Goal: Task Accomplishment & Management: Manage account settings

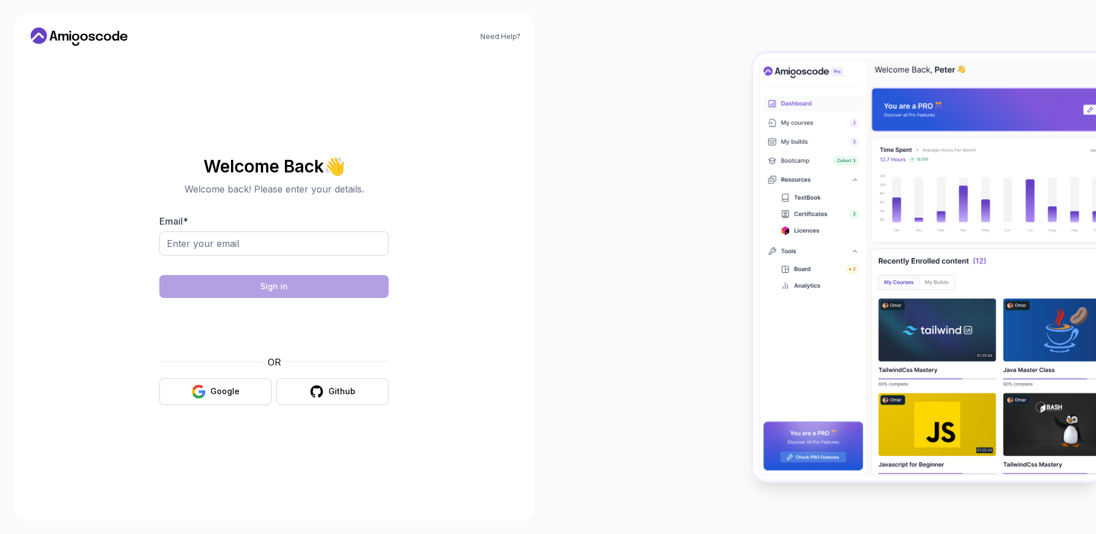
click at [194, 230] on div "Email *" at bounding box center [273, 241] width 229 height 54
click at [208, 241] on input "Email *" at bounding box center [273, 244] width 229 height 24
click at [242, 249] on input "Email *" at bounding box center [273, 244] width 229 height 24
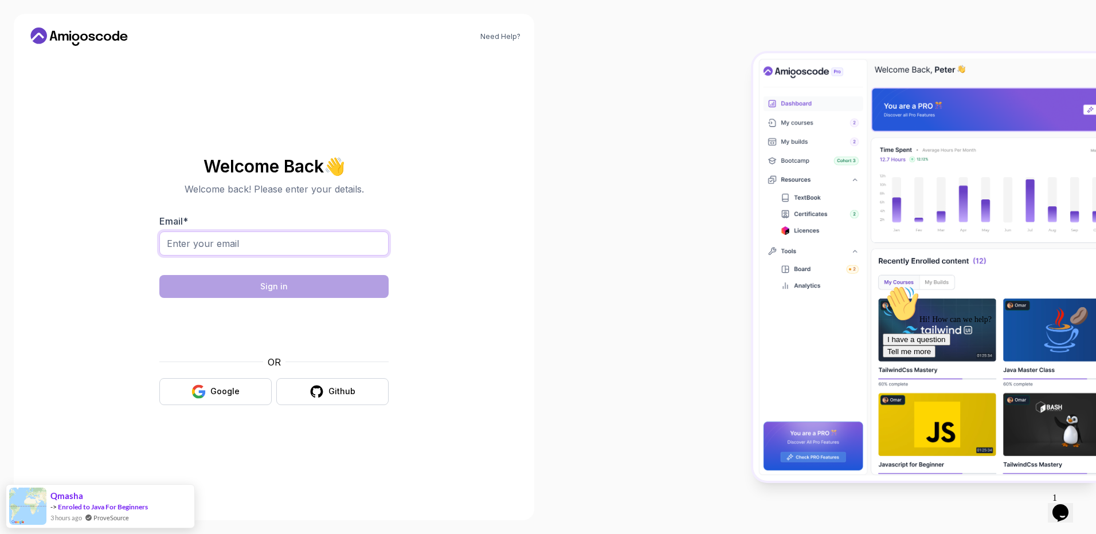
click at [234, 234] on input "Email *" at bounding box center [273, 244] width 229 height 24
click at [936, 286] on div "Hi! How can we help? I have a question Tell me more" at bounding box center [986, 322] width 206 height 72
click at [718, 176] on body "Need Help? Welcome Back 👋 Welcome back! Please enter your details. Email * Sign…" at bounding box center [548, 267] width 1096 height 534
click at [279, 237] on input "Email *" at bounding box center [273, 244] width 229 height 24
click at [364, 232] on input "Email *" at bounding box center [273, 244] width 229 height 24
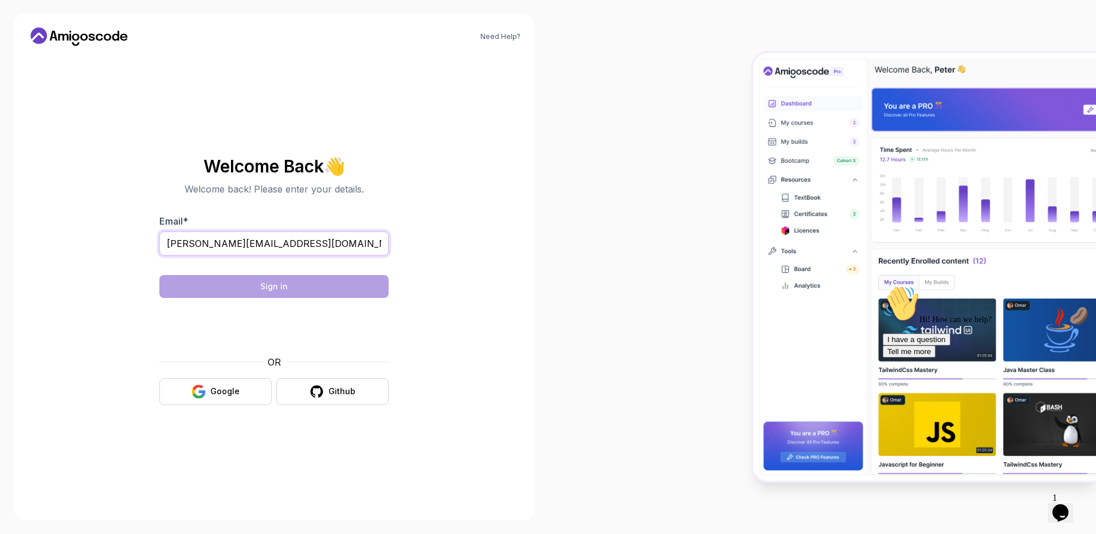
type input "[PERSON_NAME][EMAIL_ADDRESS][DOMAIN_NAME]"
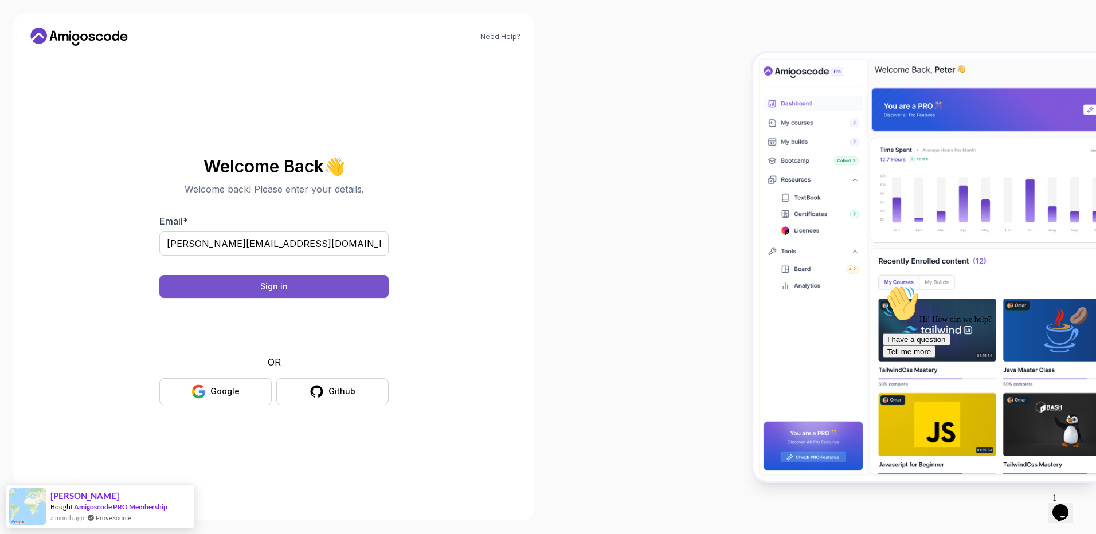
click at [239, 295] on button "Sign in" at bounding box center [273, 286] width 229 height 23
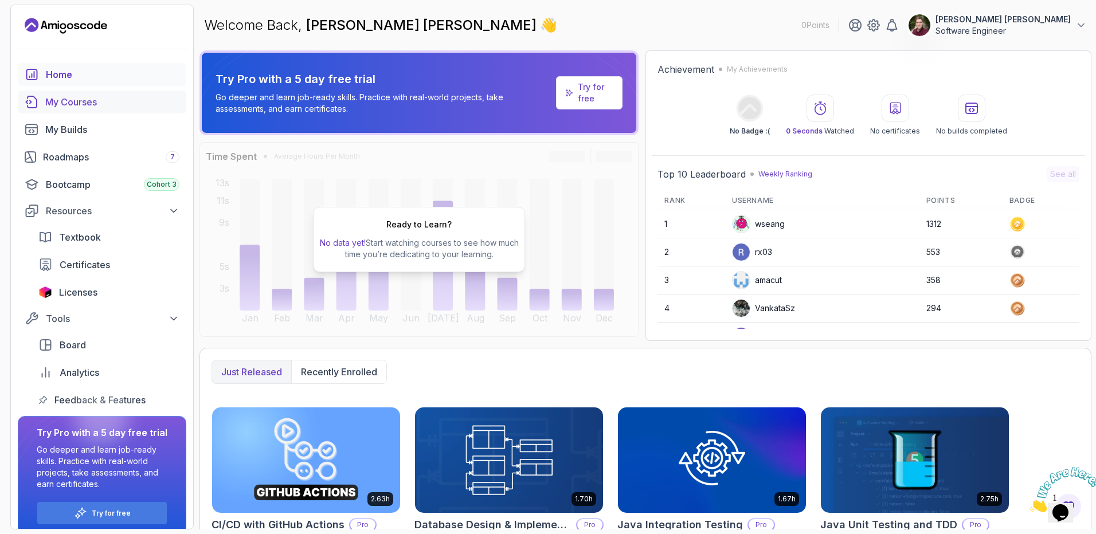
click at [77, 103] on div "My Courses" at bounding box center [112, 102] width 134 height 14
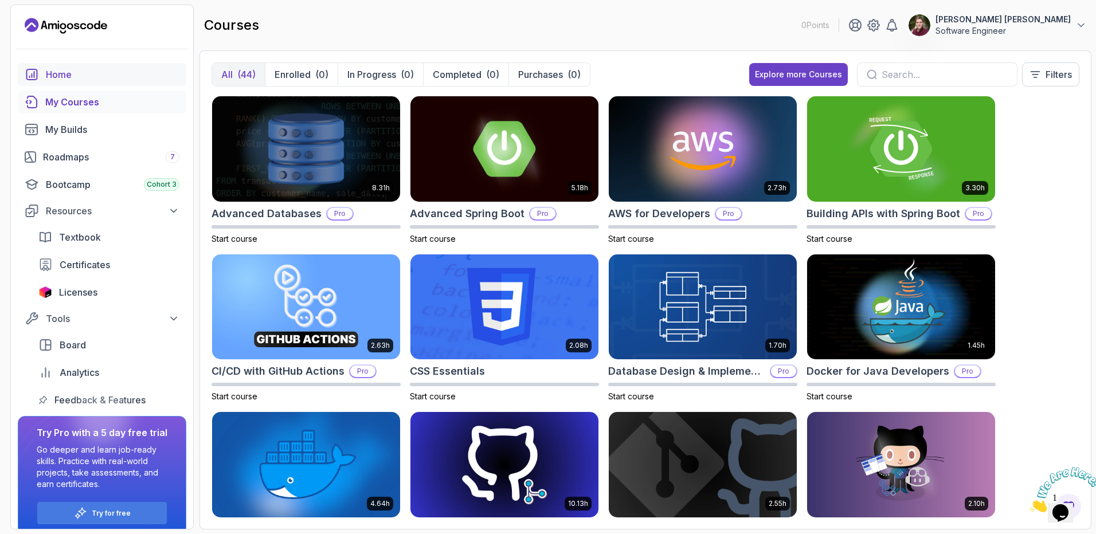
click at [89, 76] on div "Home" at bounding box center [113, 75] width 134 height 14
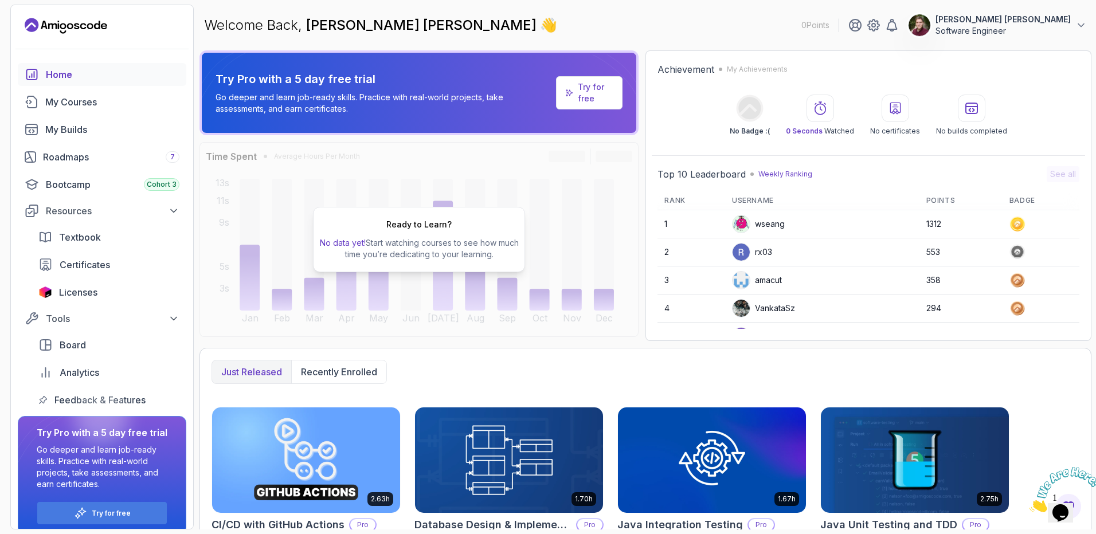
click at [95, 115] on div "Home My Courses My Builds Roadmaps 7 Bootcamp Cohort 3 Resources Textbook Certi…" at bounding box center [102, 237] width 169 height 349
click at [99, 106] on div "My Courses" at bounding box center [112, 102] width 134 height 14
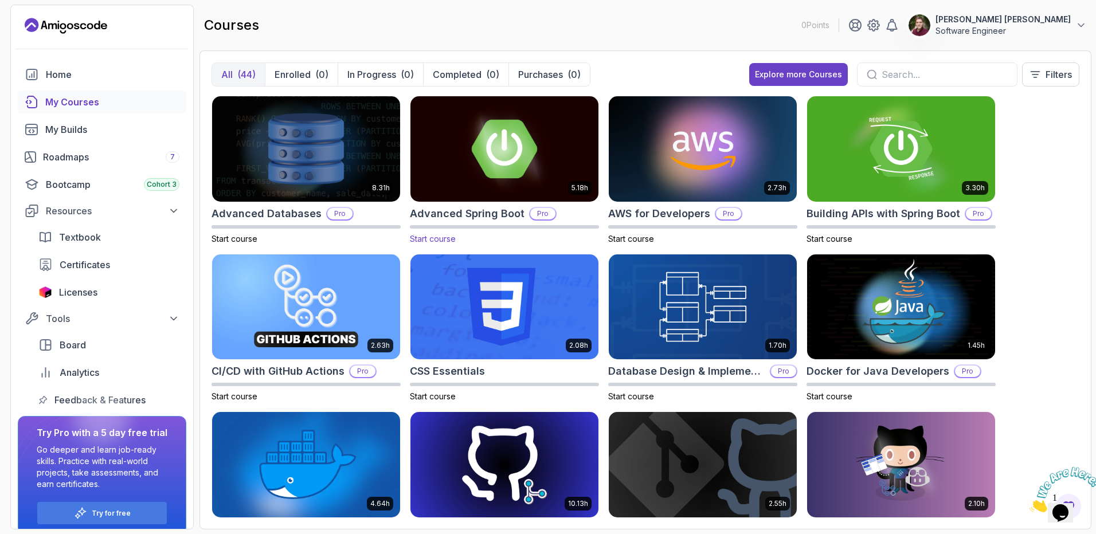
click at [513, 144] on img at bounding box center [504, 148] width 197 height 111
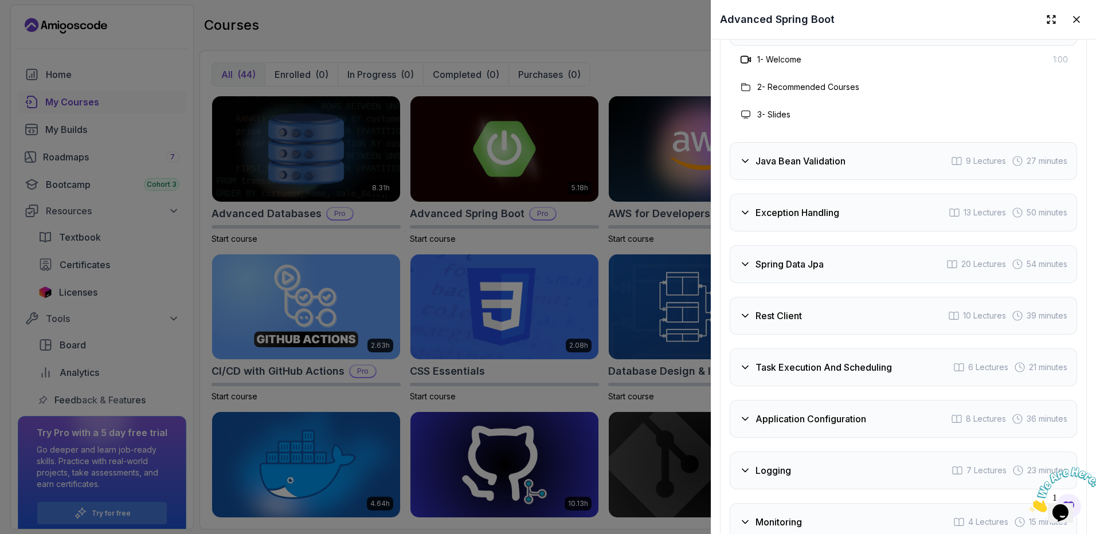
scroll to position [2121, 0]
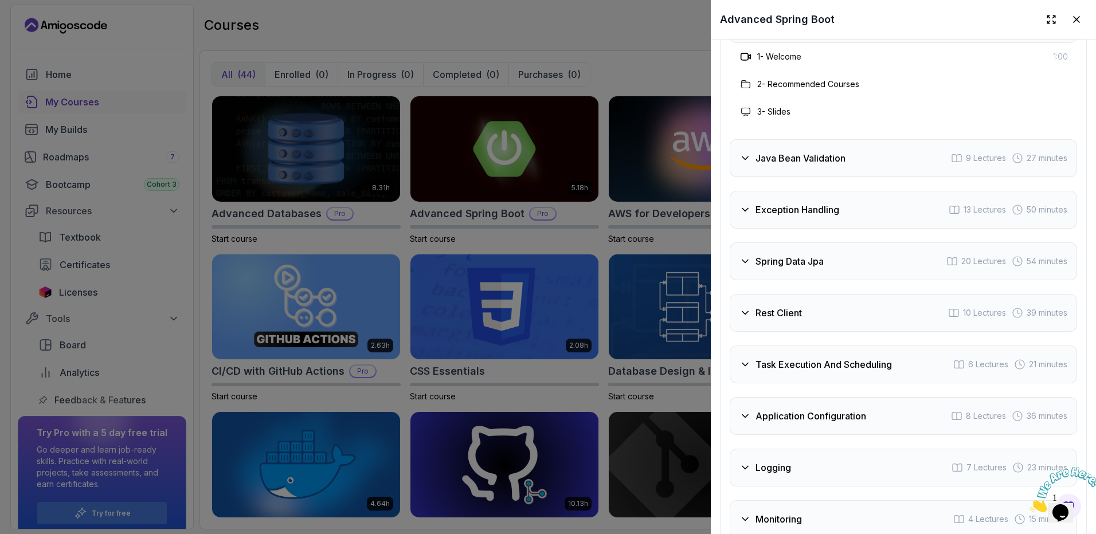
click at [777, 154] on h3 "Java Bean Validation" at bounding box center [801, 158] width 90 height 14
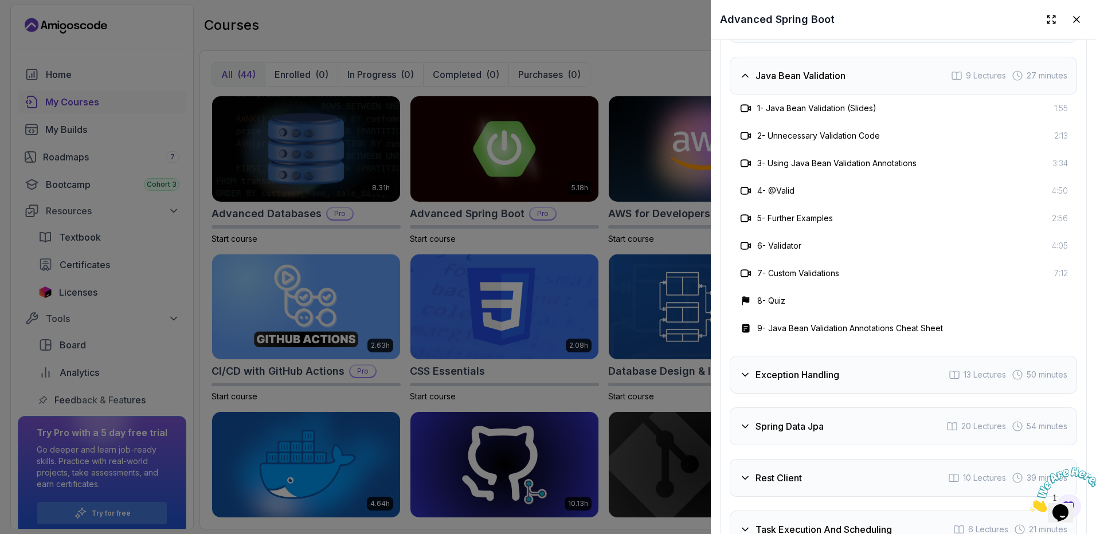
click at [806, 75] on h3 "Java Bean Validation" at bounding box center [801, 76] width 90 height 14
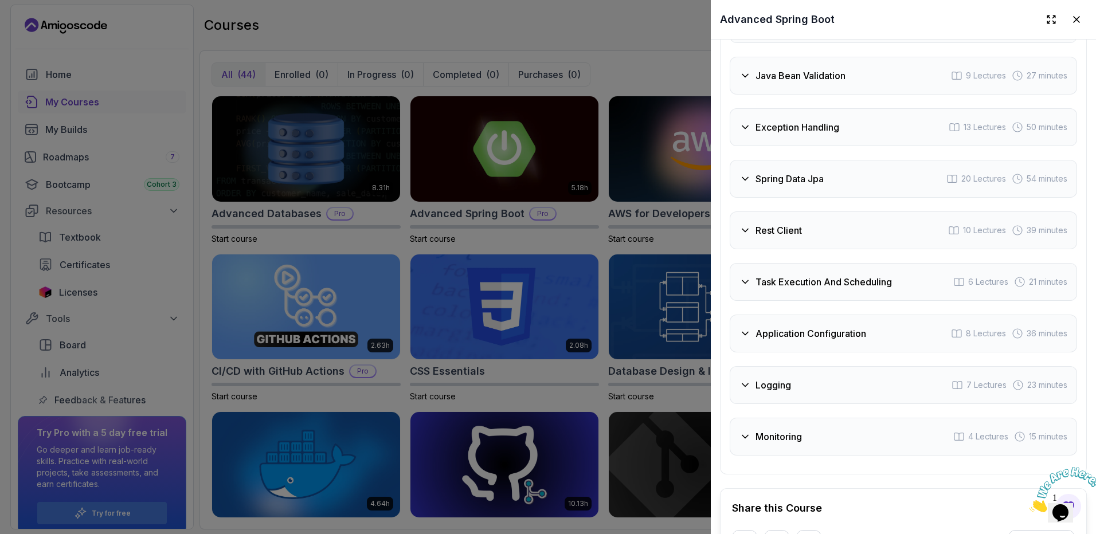
click at [614, 251] on div at bounding box center [548, 267] width 1096 height 534
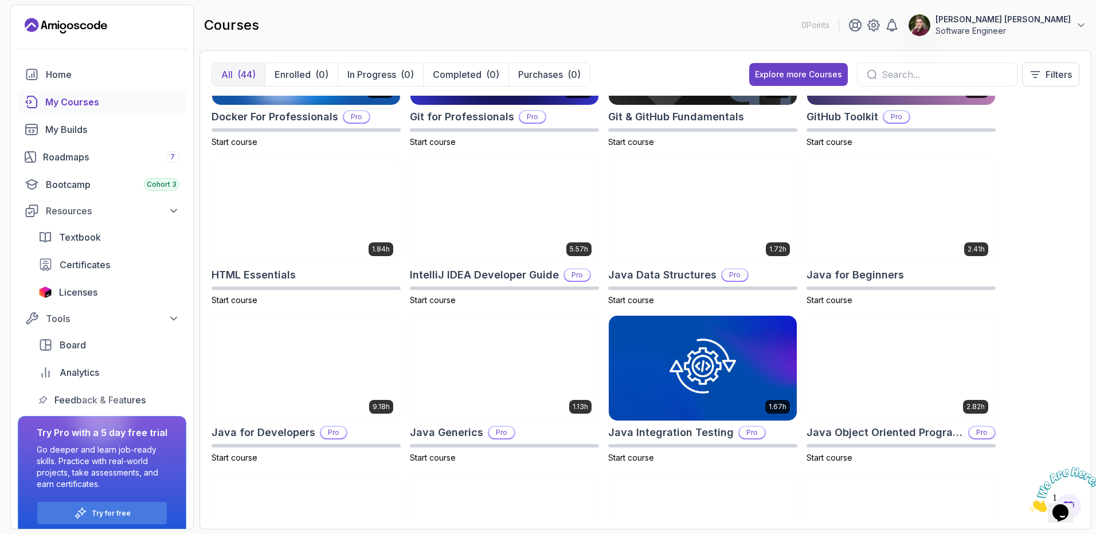
scroll to position [344, 0]
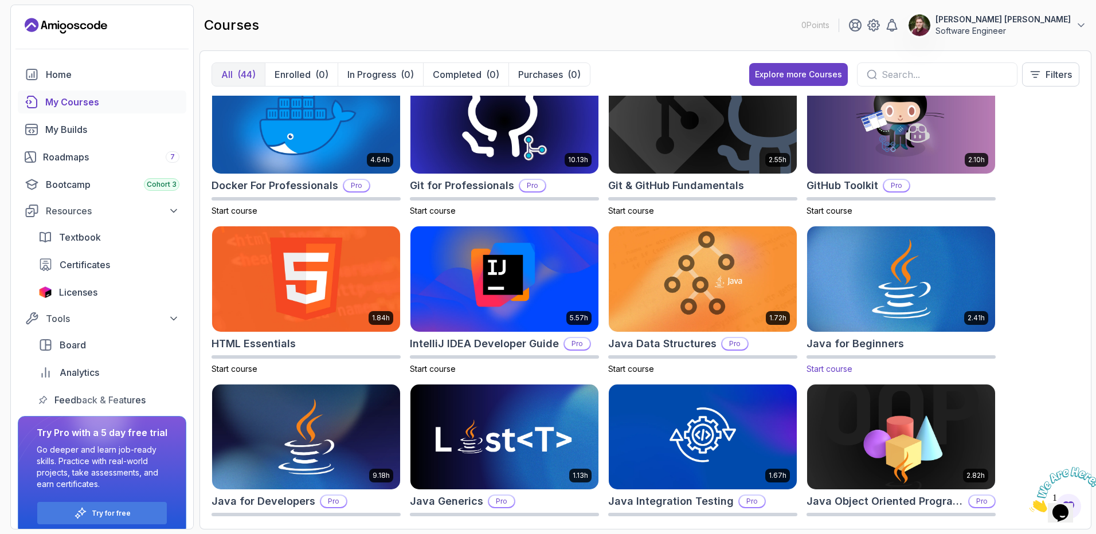
click at [901, 286] on img at bounding box center [901, 279] width 197 height 111
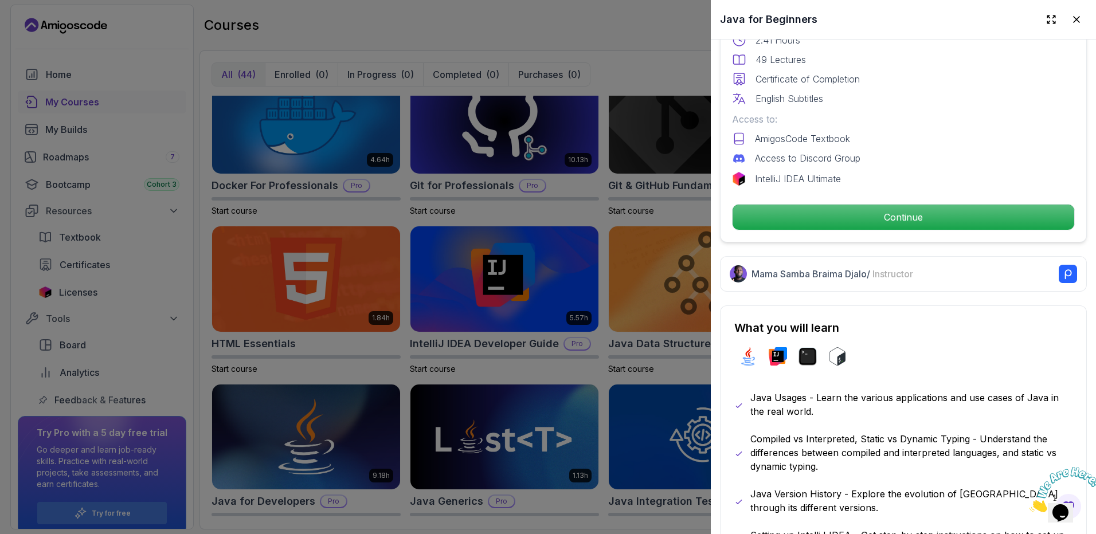
click at [647, 366] on div at bounding box center [548, 267] width 1096 height 534
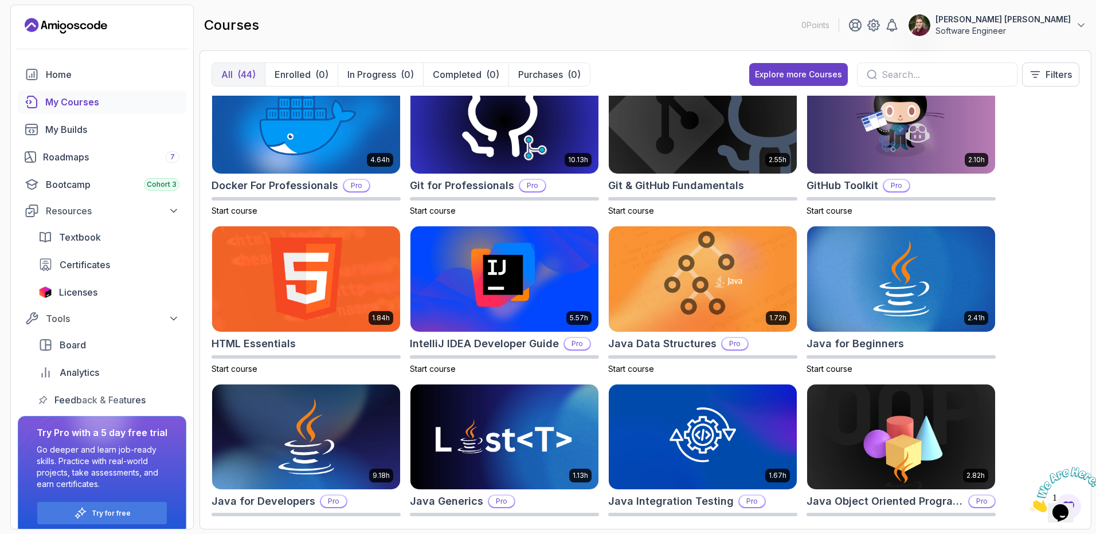
click at [894, 65] on div at bounding box center [937, 74] width 161 height 24
click at [896, 72] on input "text" at bounding box center [945, 75] width 126 height 14
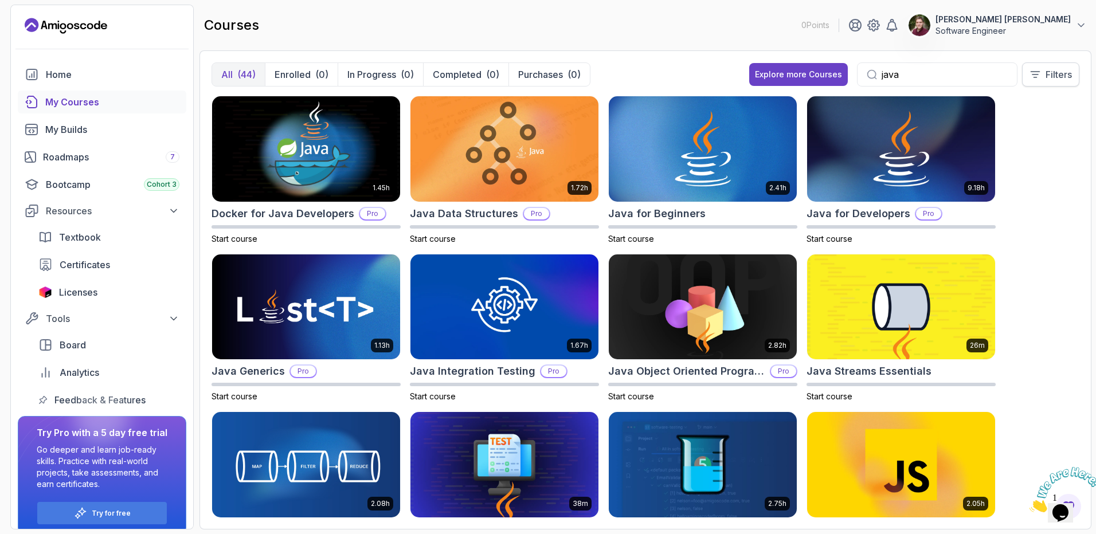
type input "java"
click at [1063, 64] on button "Filters" at bounding box center [1050, 74] width 57 height 24
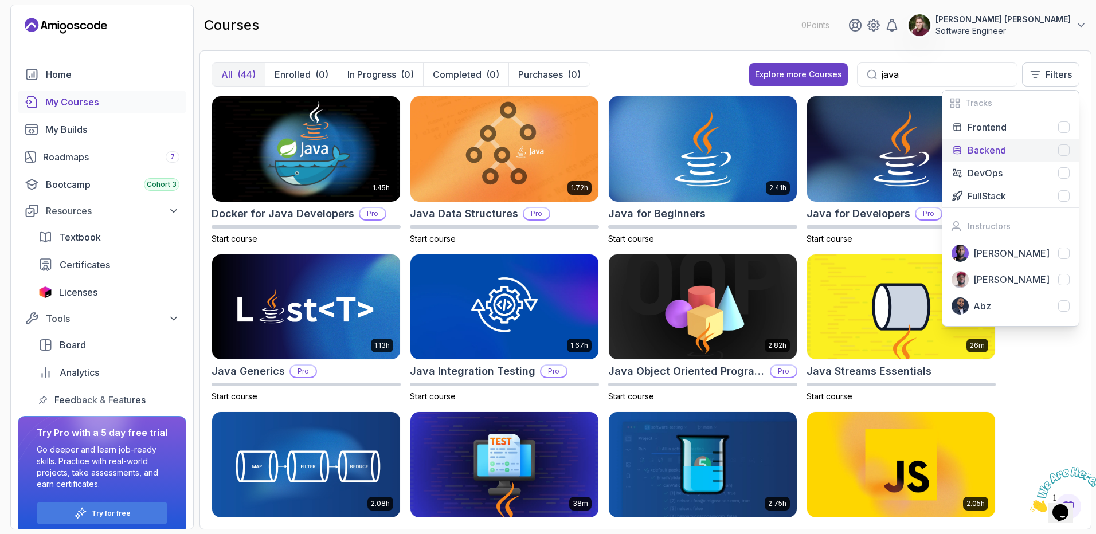
click at [1063, 154] on div at bounding box center [1063, 149] width 11 height 11
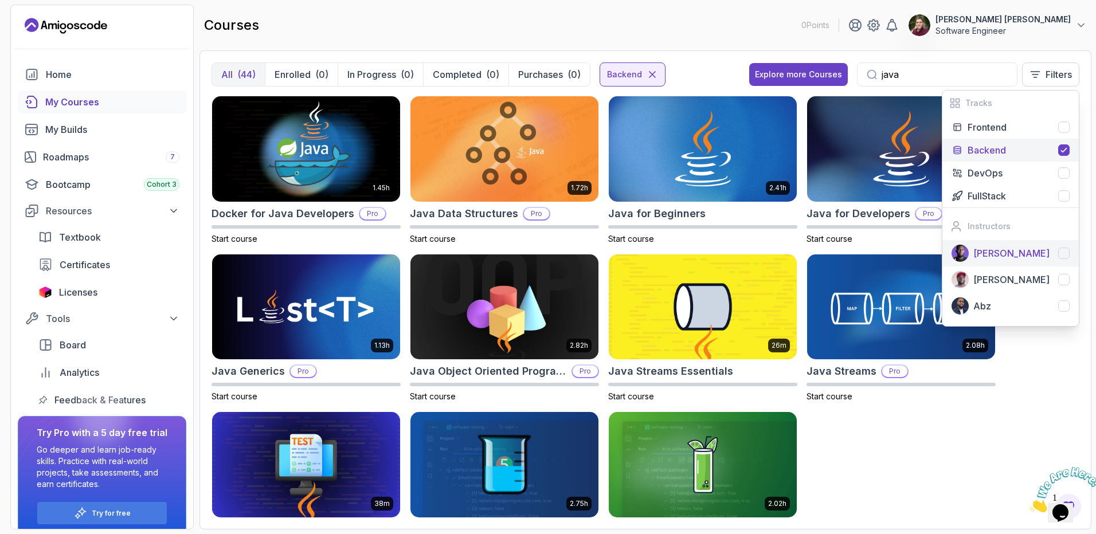
click at [1066, 252] on div at bounding box center [1063, 253] width 11 height 11
click at [1066, 252] on icon at bounding box center [1063, 254] width 5 height 4
click at [1064, 279] on div at bounding box center [1063, 279] width 11 height 11
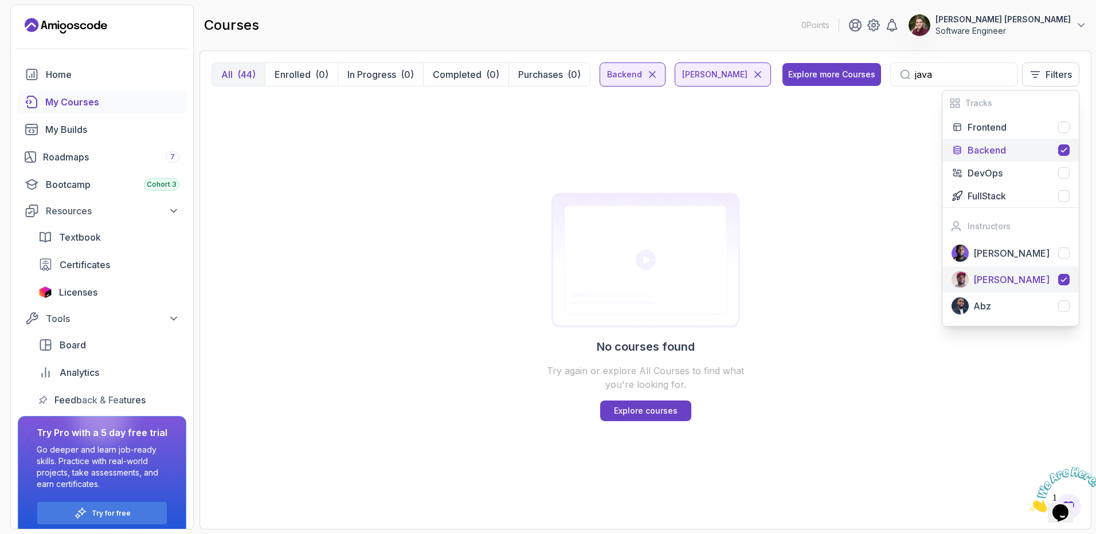
click at [1064, 279] on icon at bounding box center [1064, 279] width 9 height 9
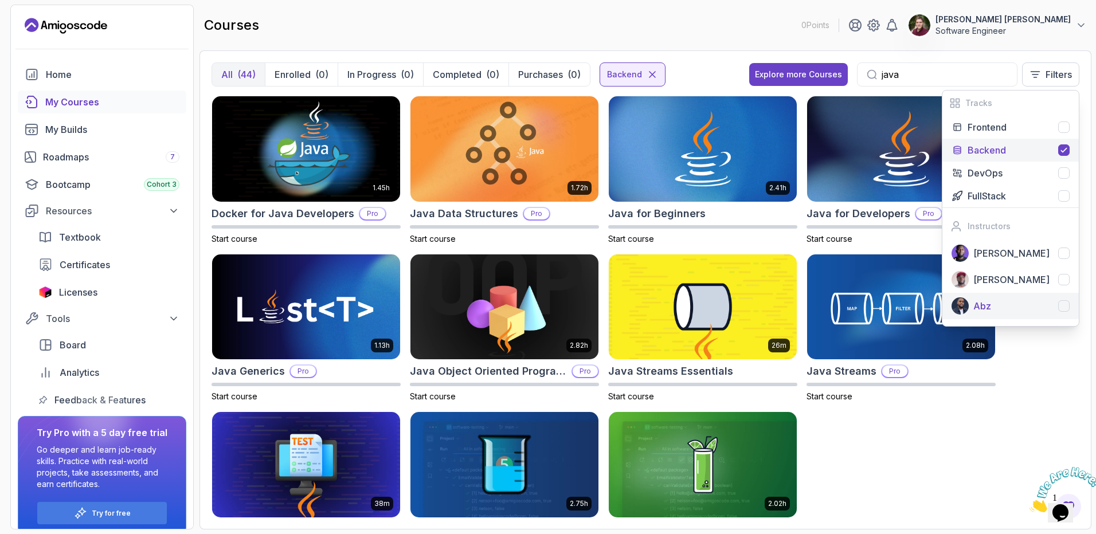
click at [1065, 308] on div at bounding box center [1063, 305] width 11 height 11
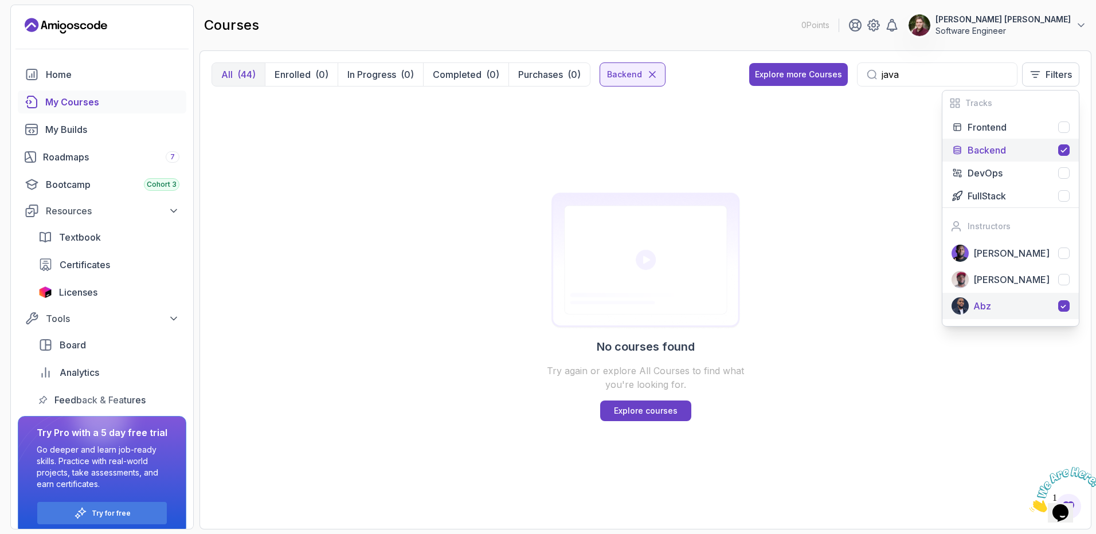
click at [1065, 308] on icon at bounding box center [1064, 306] width 9 height 9
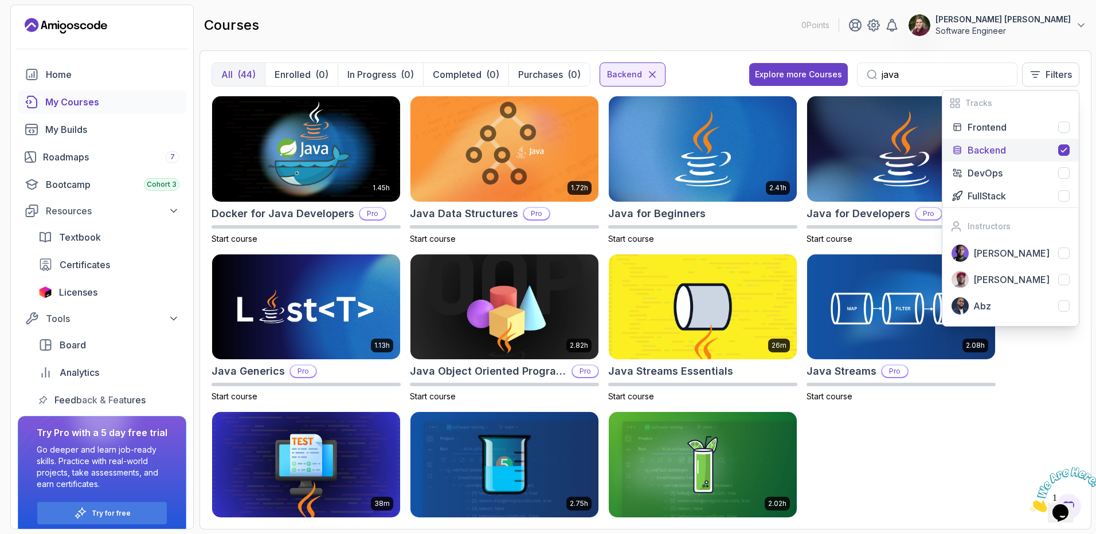
click at [1003, 426] on div "1.45h Docker for Java Developers Pro Start course 1.72h Java Data Structures Pr…" at bounding box center [646, 307] width 868 height 422
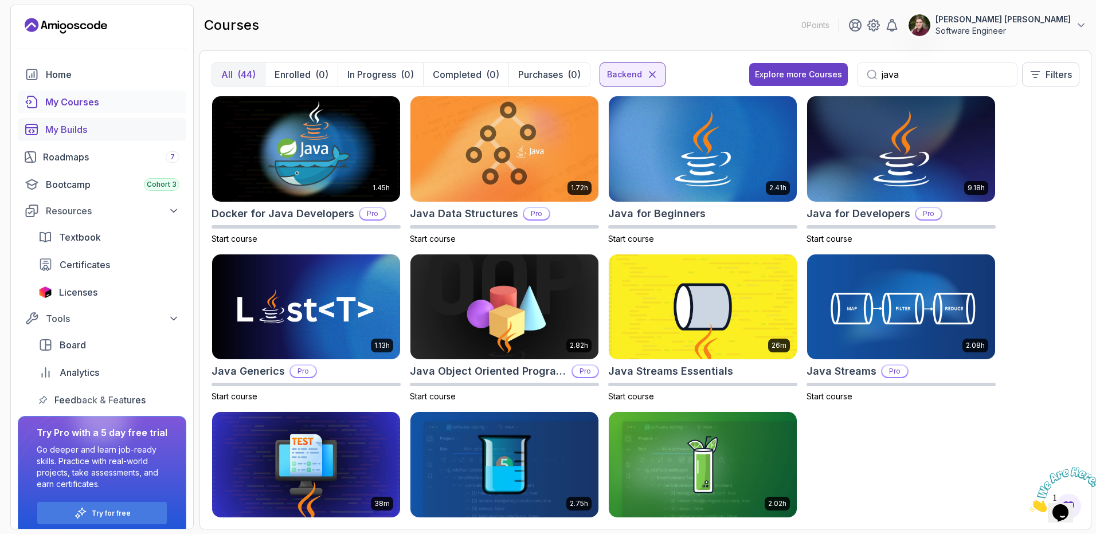
click at [95, 122] on link "My Builds" at bounding box center [102, 129] width 169 height 23
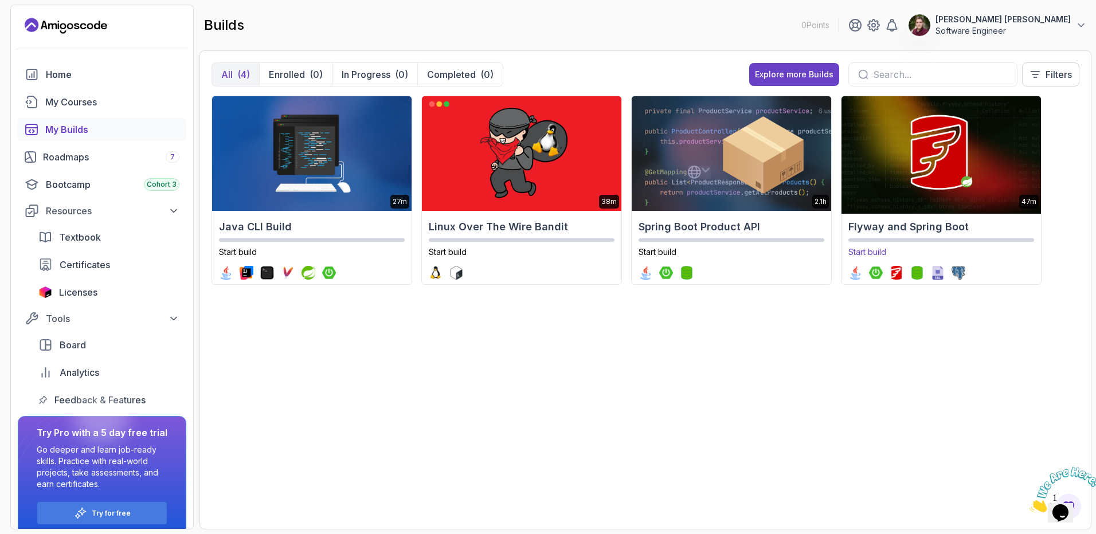
click at [952, 175] on img at bounding box center [941, 153] width 209 height 120
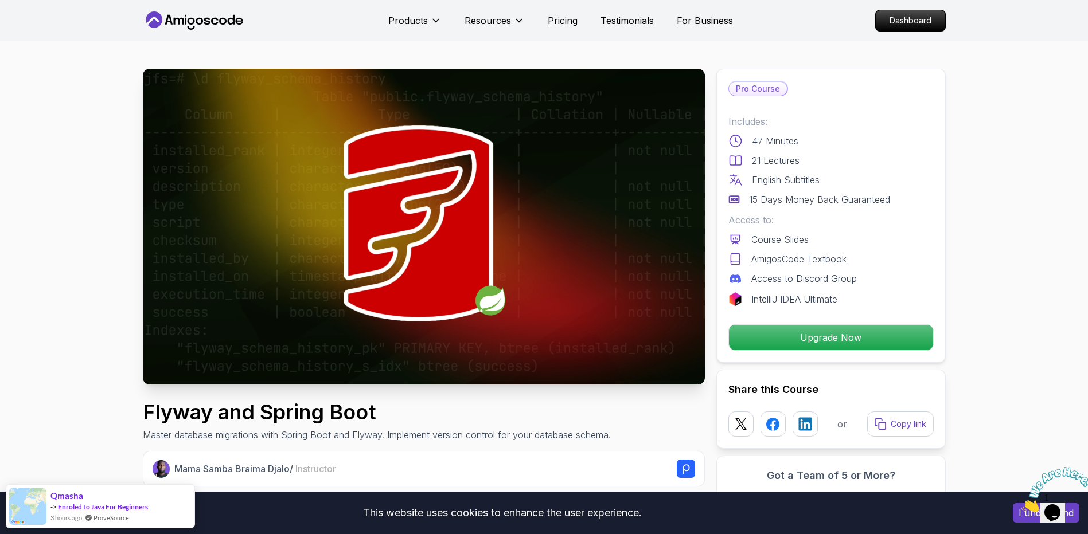
click at [217, 18] on icon at bounding box center [194, 20] width 103 height 18
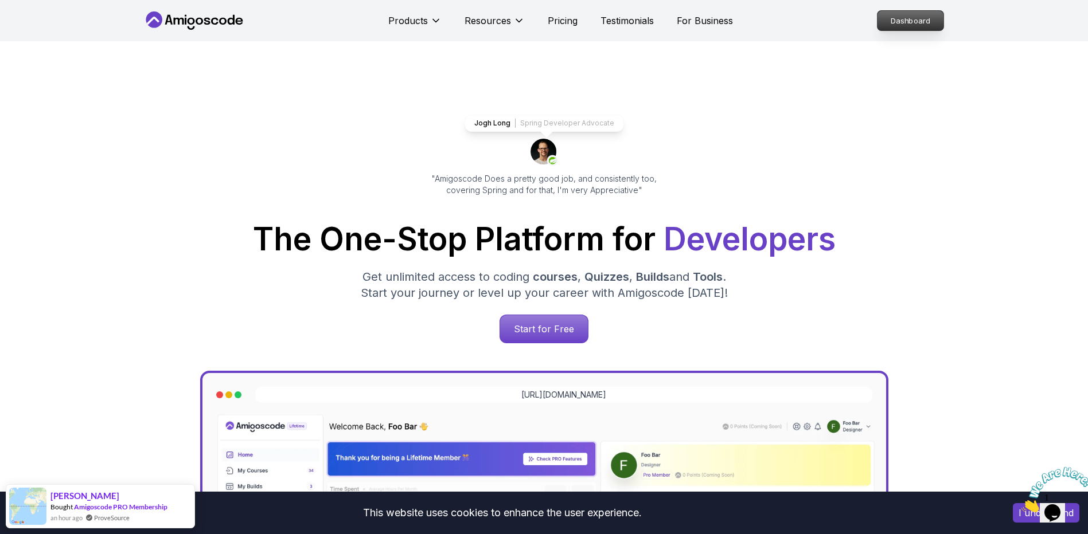
click at [911, 17] on p "Dashboard" at bounding box center [910, 20] width 66 height 19
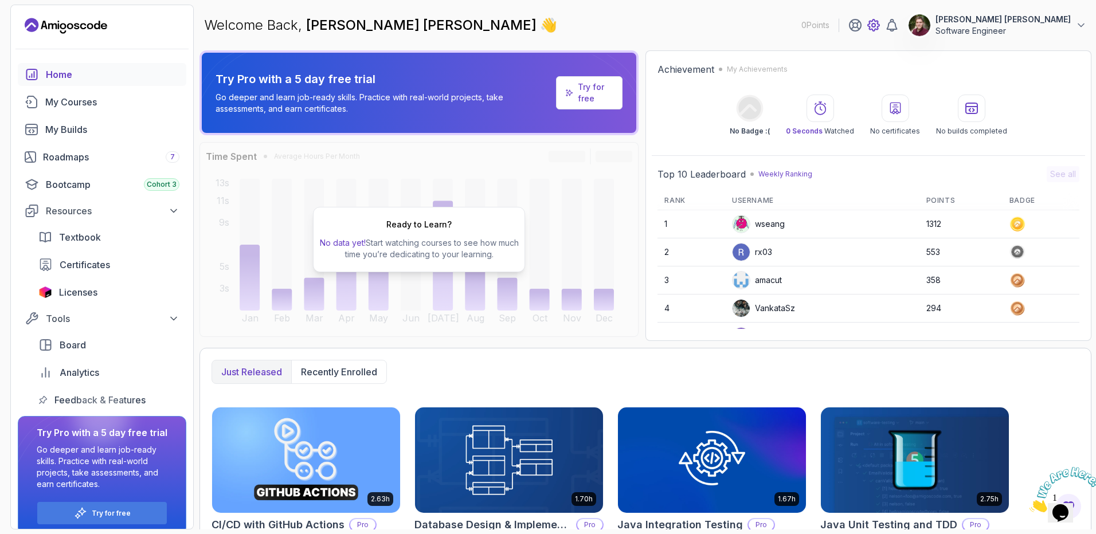
click at [881, 27] on icon at bounding box center [874, 25] width 14 height 14
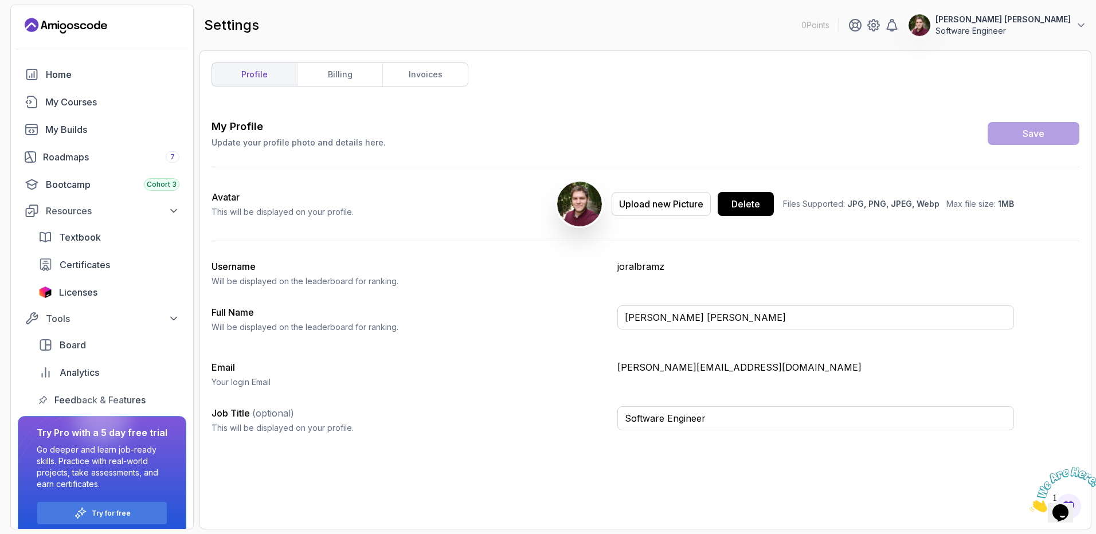
click at [1072, 23] on button "[PERSON_NAME] [PERSON_NAME] Software Engineer" at bounding box center [997, 25] width 179 height 23
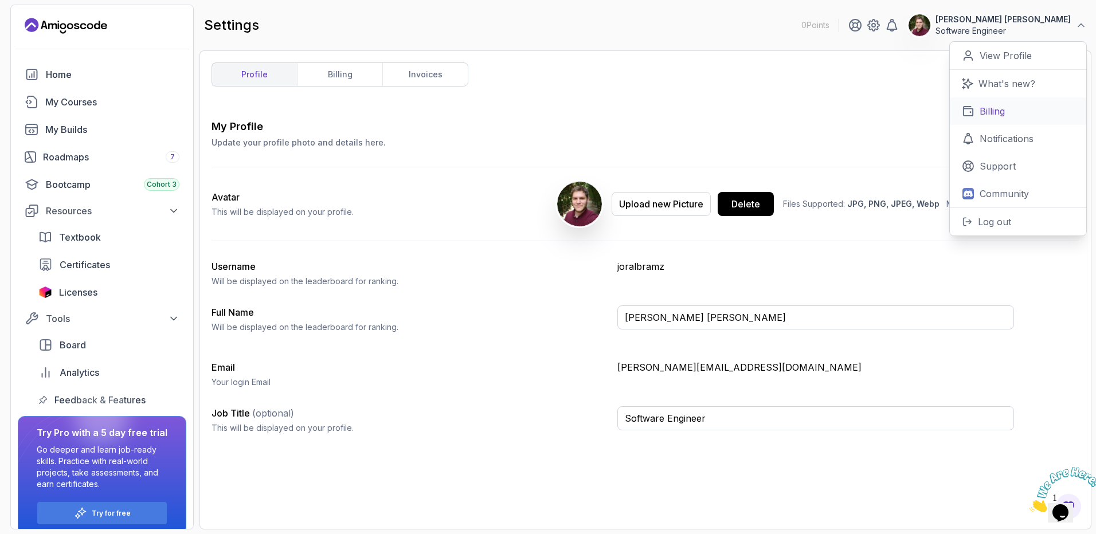
click at [1010, 111] on link "Billing" at bounding box center [1018, 111] width 136 height 28
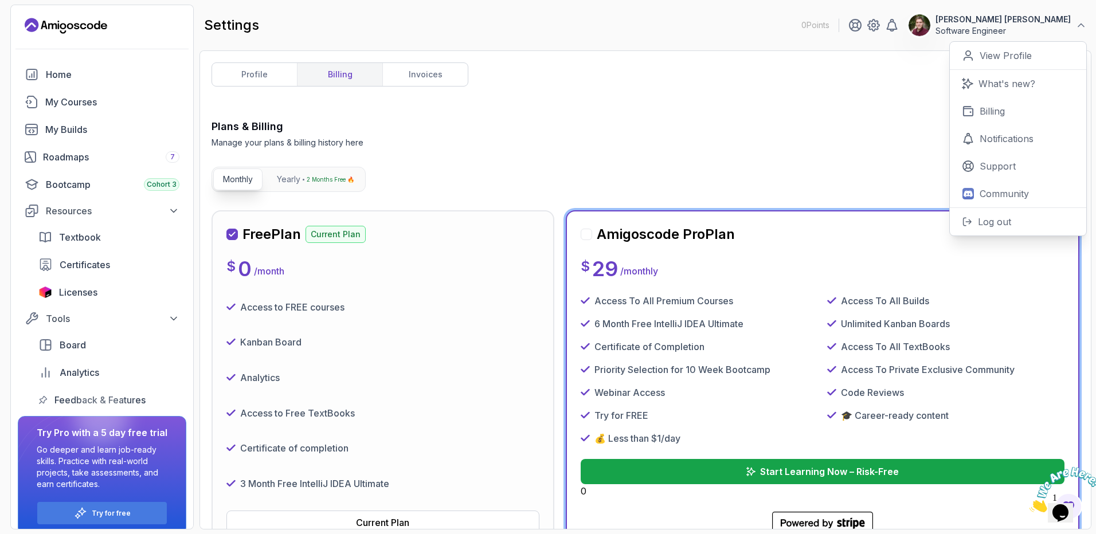
click at [657, 140] on div "Plans & Billing Manage your plans & billing history here Need Help?" at bounding box center [646, 134] width 868 height 30
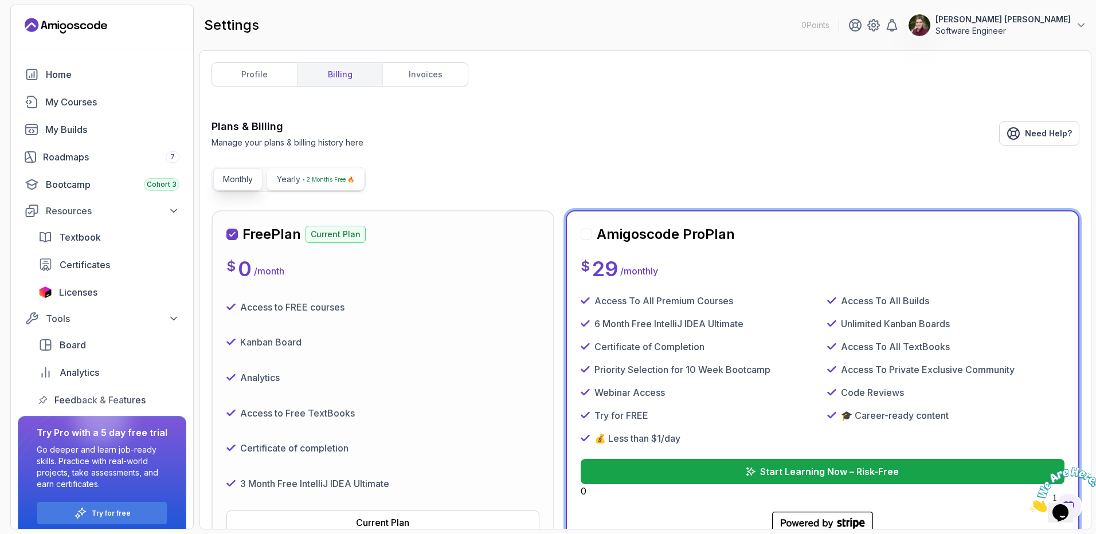
click at [306, 180] on div "2 Months Free 🔥" at bounding box center [329, 179] width 52 height 11
drag, startPoint x: 239, startPoint y: 173, endPoint x: 255, endPoint y: 171, distance: 16.1
click at [239, 173] on button "Monthly" at bounding box center [237, 180] width 49 height 22
click at [1047, 25] on p "Software Engineer" at bounding box center [1003, 30] width 135 height 11
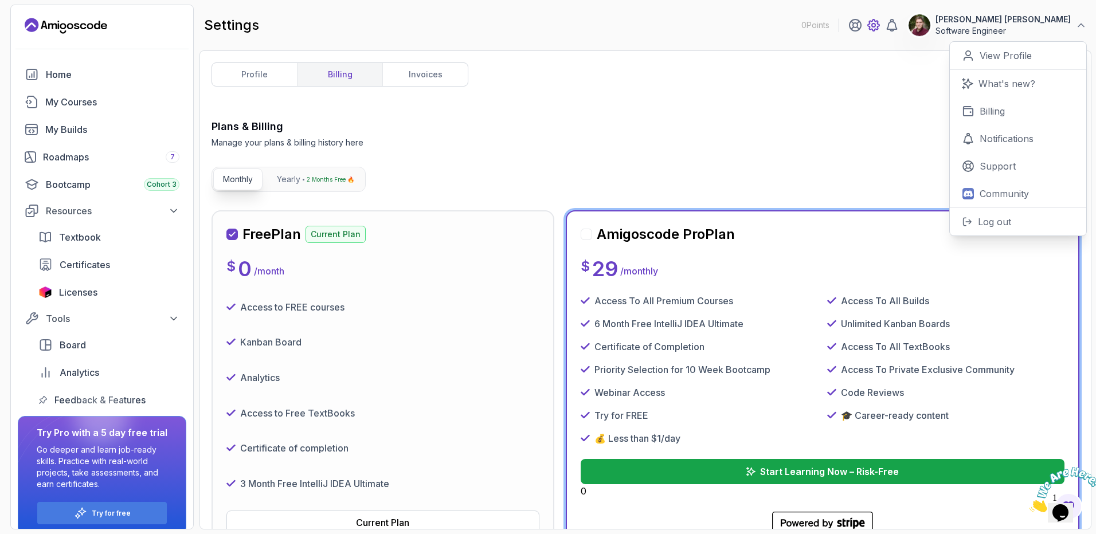
click at [881, 25] on icon at bounding box center [874, 25] width 14 height 14
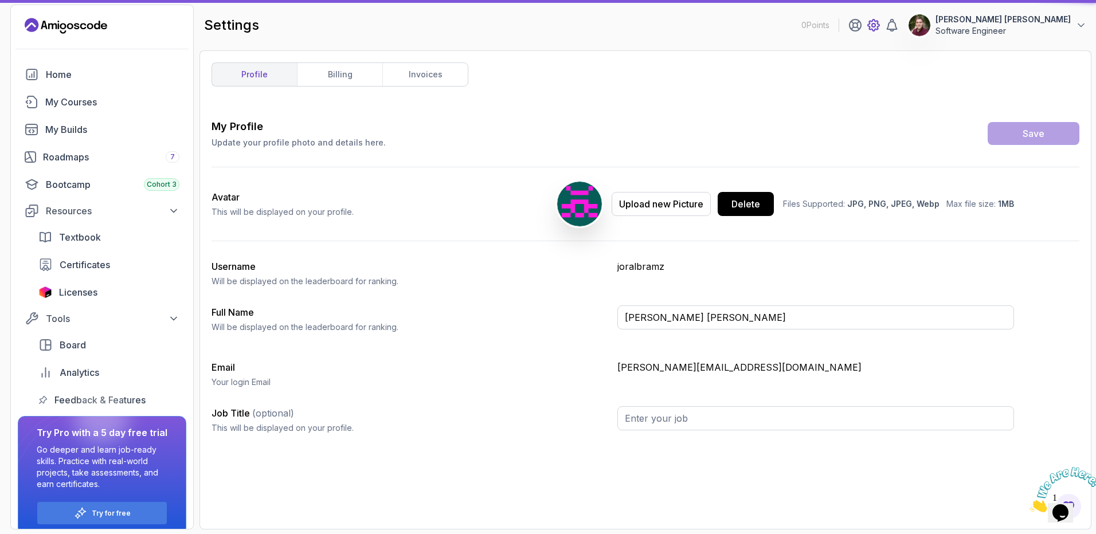
type input "Software Engineer"
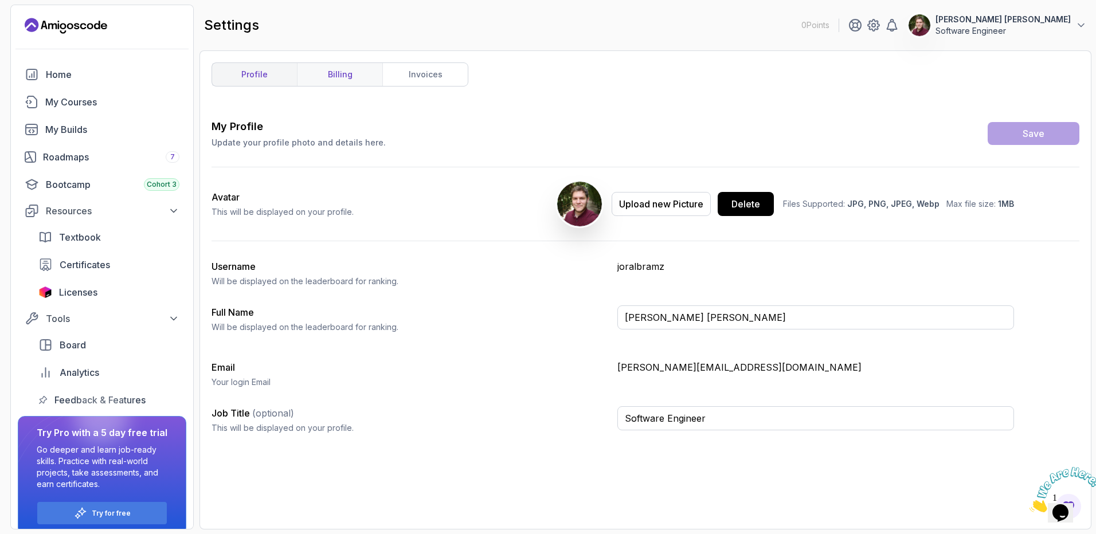
click at [337, 71] on link "billing" at bounding box center [339, 74] width 85 height 23
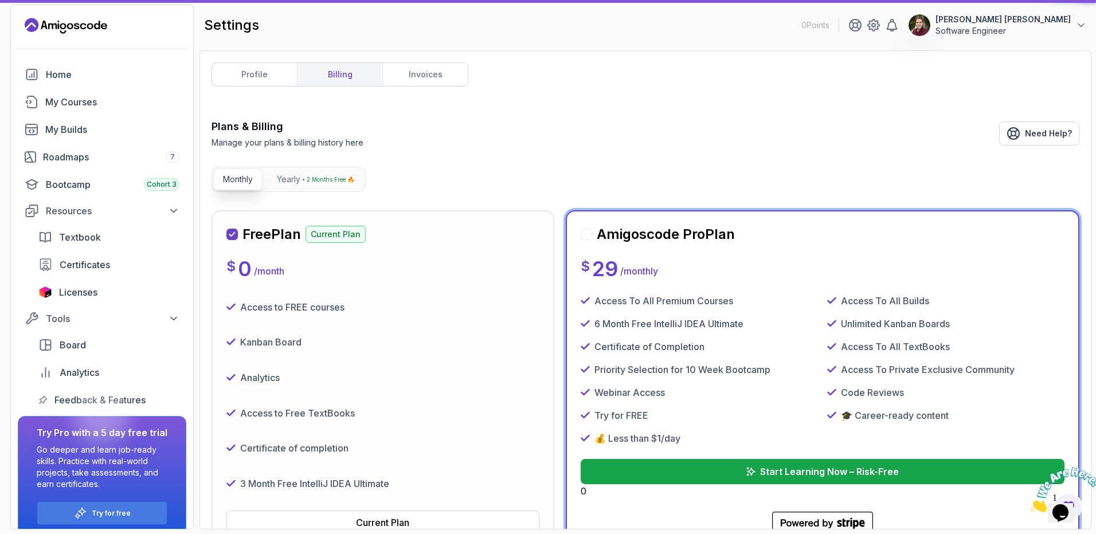
click at [424, 69] on link "invoices" at bounding box center [424, 74] width 85 height 23
click at [443, 77] on link "invoices" at bounding box center [424, 74] width 85 height 23
click at [260, 77] on link "profile" at bounding box center [254, 74] width 85 height 23
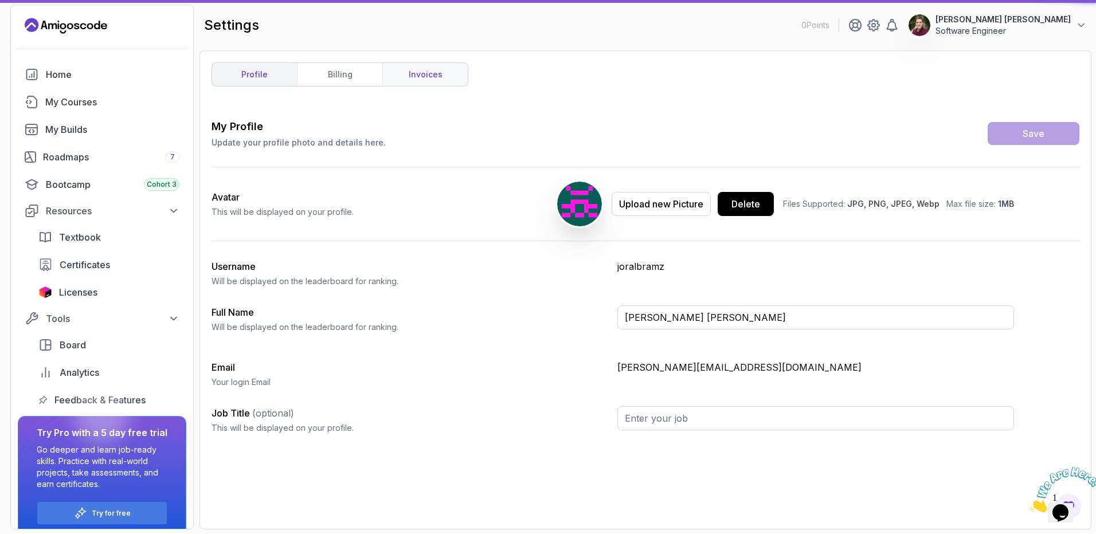
type input "Software Engineer"
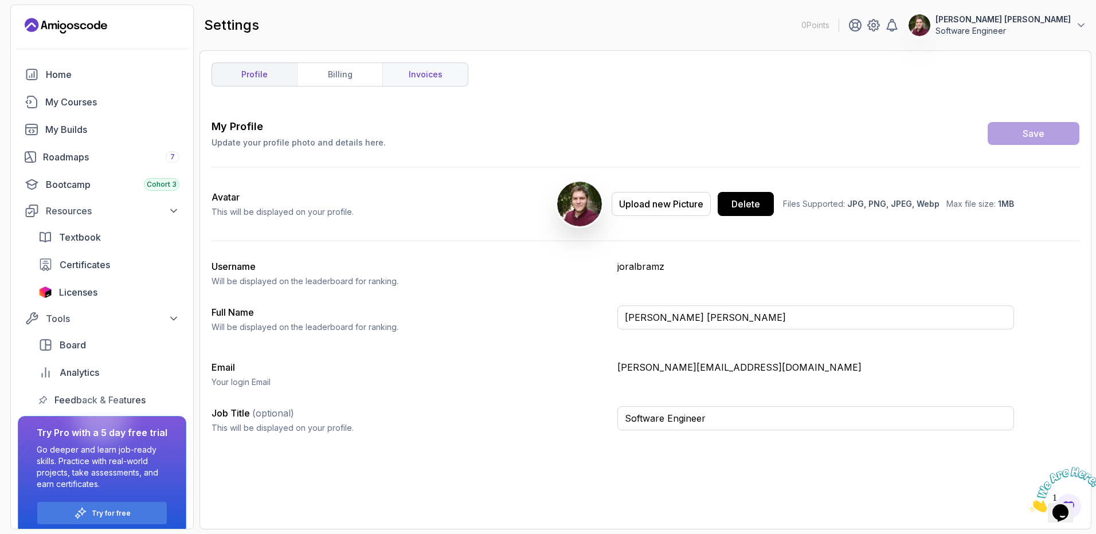
click at [446, 80] on link "invoices" at bounding box center [424, 74] width 85 height 23
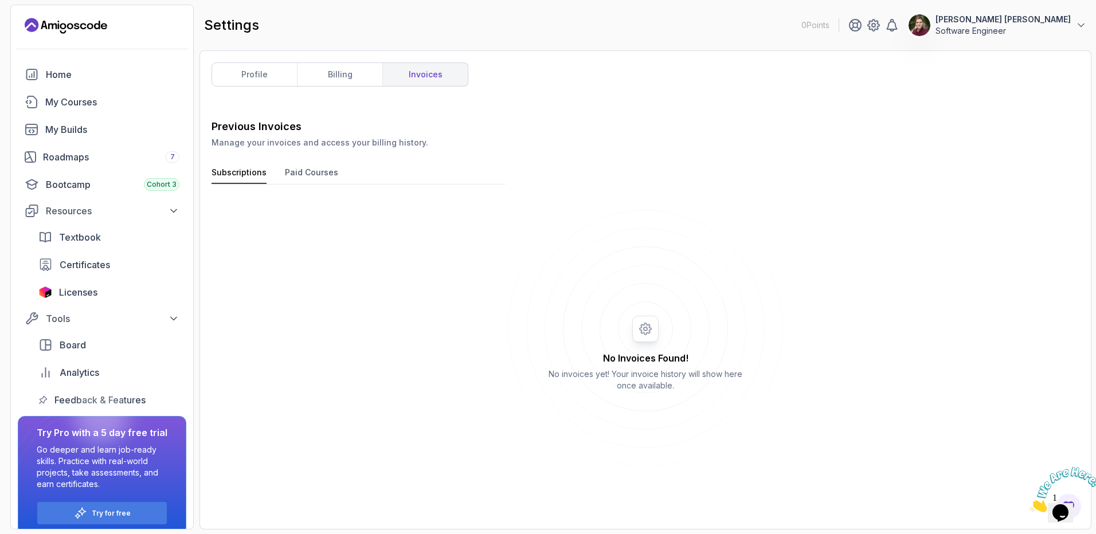
click at [327, 167] on button "Paid Courses" at bounding box center [311, 175] width 53 height 17
click at [241, 173] on button "Subscriptions" at bounding box center [239, 175] width 55 height 17
click at [338, 77] on link "billing" at bounding box center [339, 74] width 85 height 23
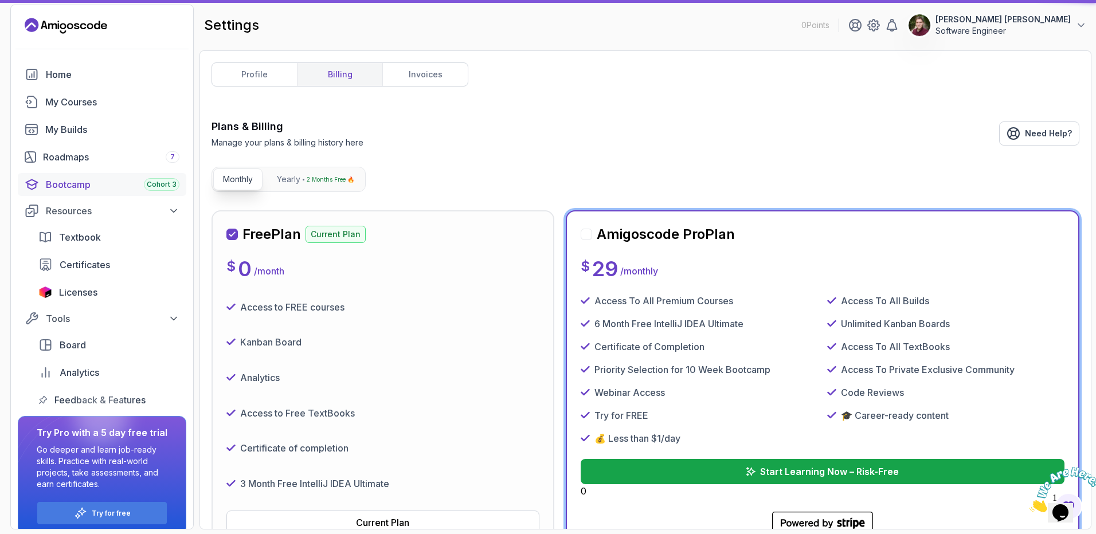
click at [442, 74] on link "invoices" at bounding box center [424, 74] width 85 height 23
click at [422, 65] on link "invoices" at bounding box center [424, 74] width 85 height 23
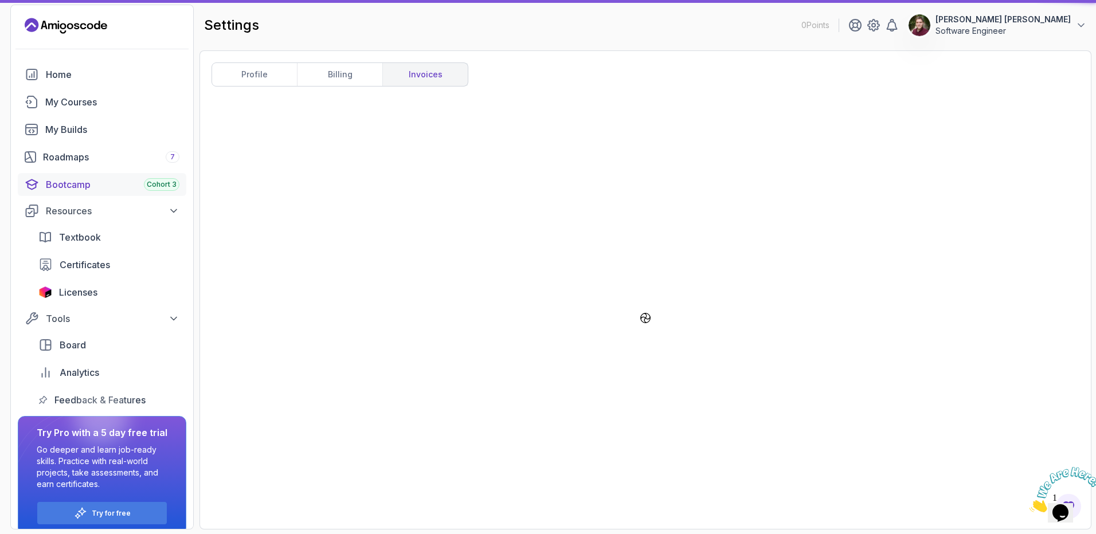
click at [60, 182] on div "Bootcamp Cohort 3" at bounding box center [113, 185] width 134 height 14
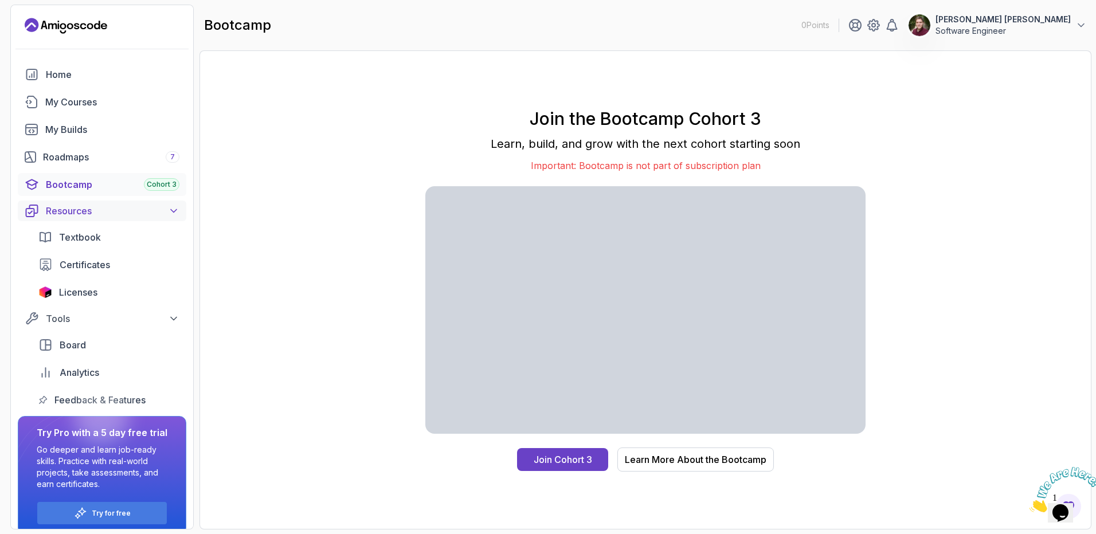
click at [110, 211] on div "Resources" at bounding box center [113, 211] width 134 height 14
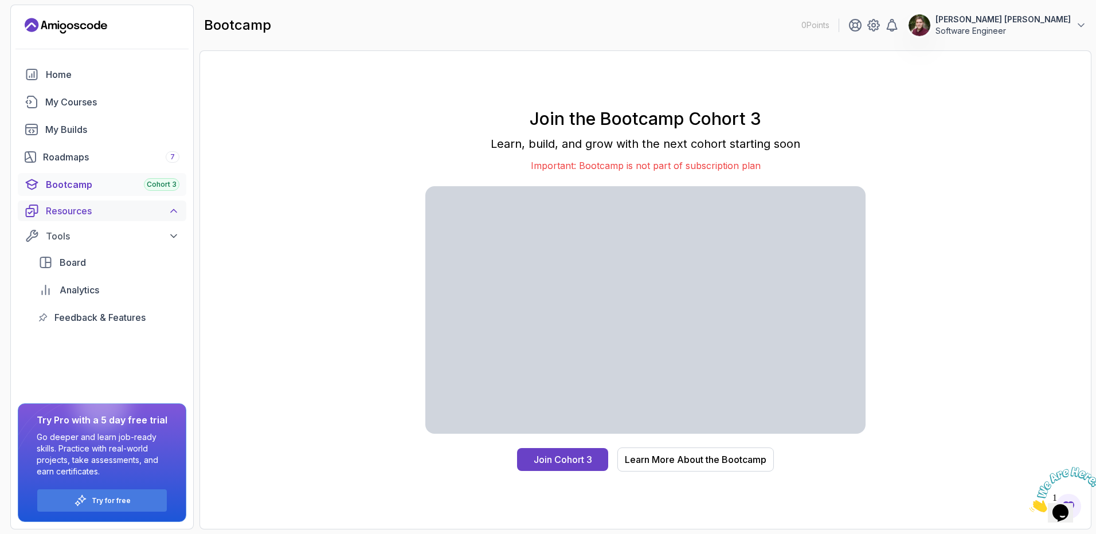
click at [110, 211] on div "Resources" at bounding box center [113, 211] width 134 height 14
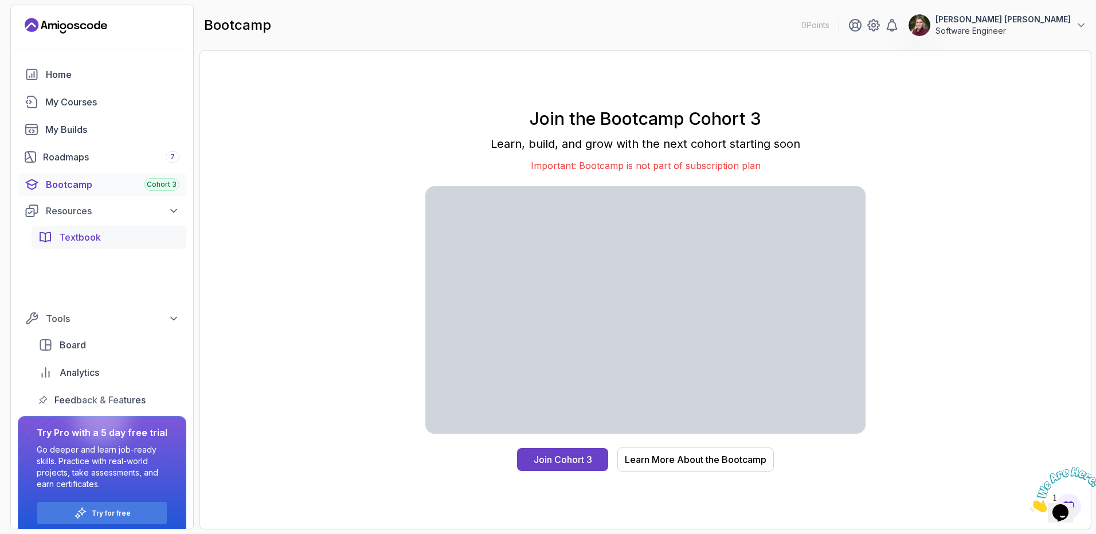
click at [105, 230] on div "Textbook" at bounding box center [119, 237] width 120 height 14
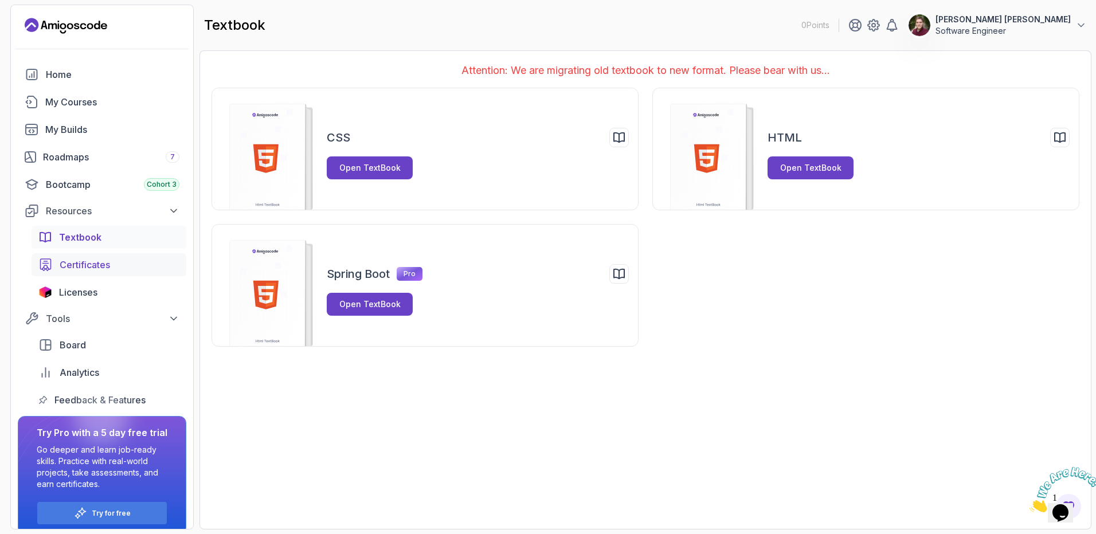
click at [100, 262] on span "Certificates" at bounding box center [85, 265] width 50 height 14
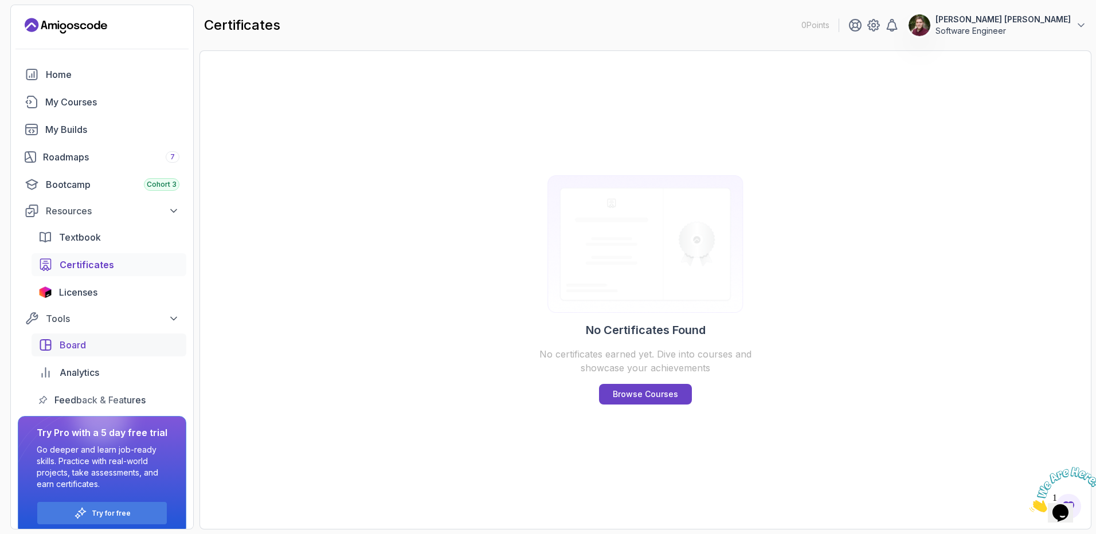
click at [103, 340] on div "Board" at bounding box center [120, 345] width 120 height 14
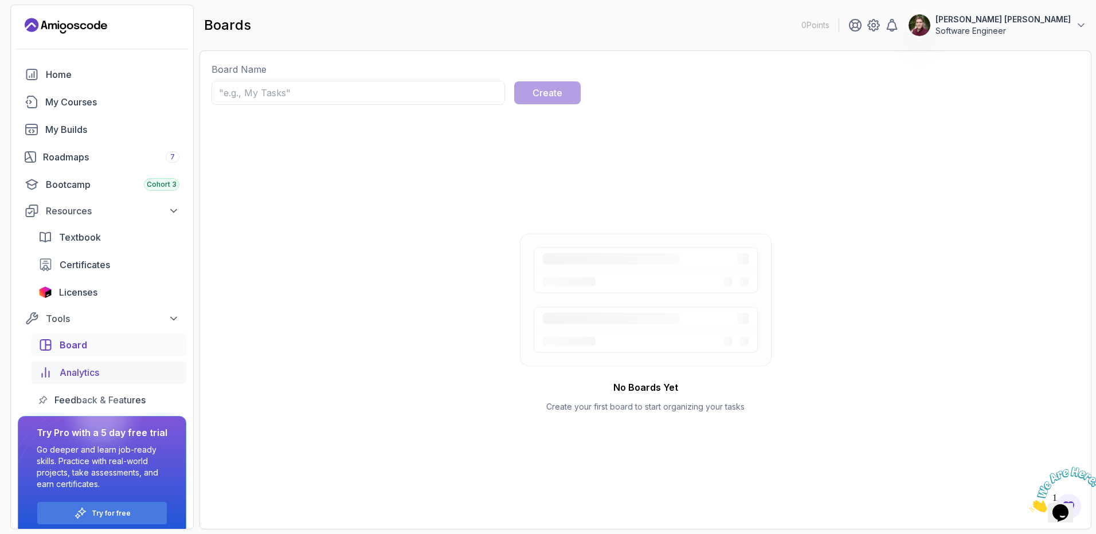
click at [106, 368] on div "Analytics" at bounding box center [120, 373] width 120 height 14
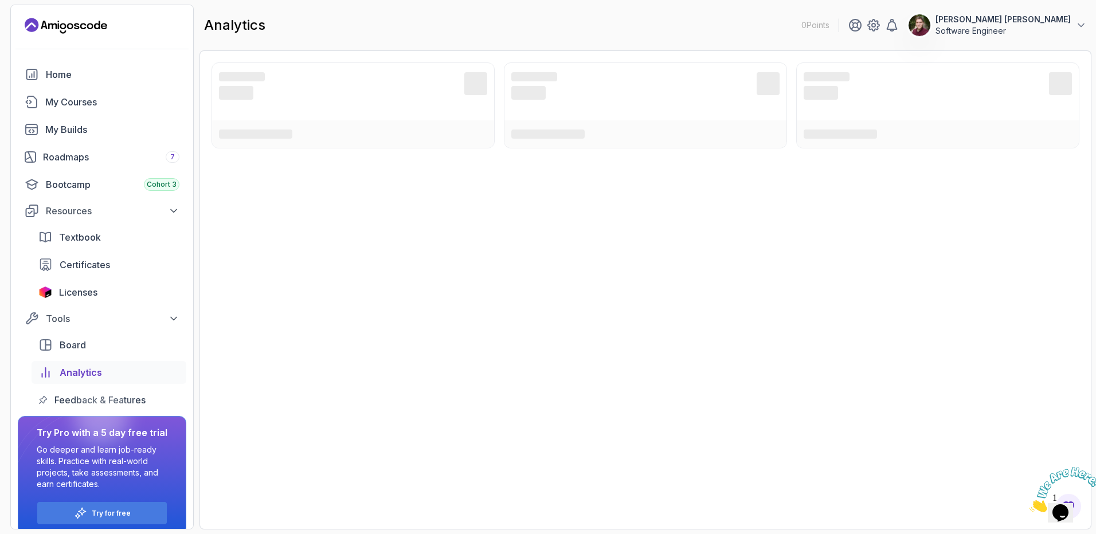
click at [108, 400] on div at bounding box center [101, 416] width 55 height 55
click at [109, 389] on link "Feedback & Features" at bounding box center [109, 400] width 155 height 23
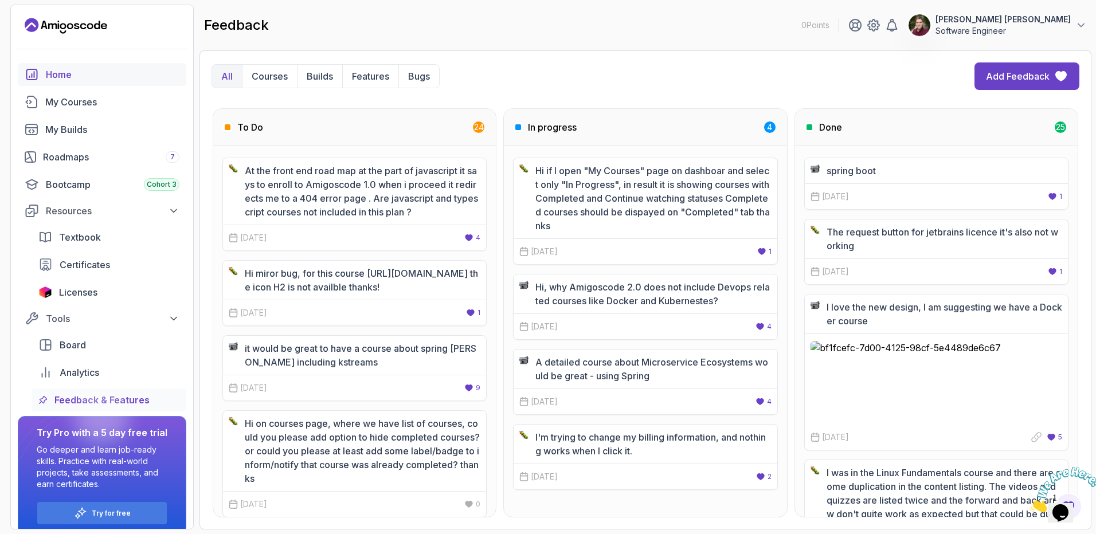
click at [79, 76] on div "Home" at bounding box center [113, 75] width 134 height 14
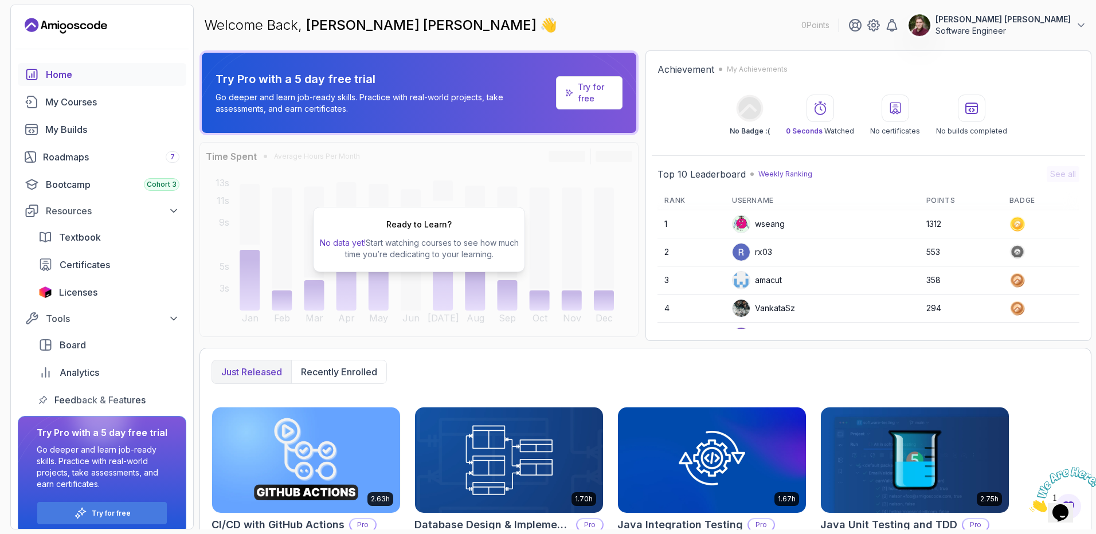
click at [1018, 27] on p "Software Engineer" at bounding box center [1003, 30] width 135 height 11
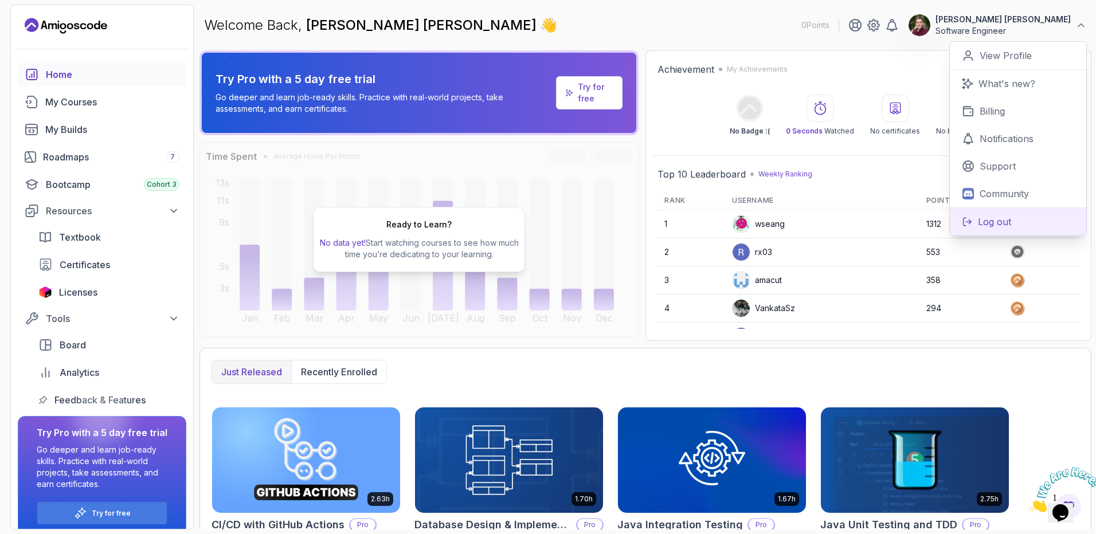
click at [999, 226] on p "Log out" at bounding box center [994, 222] width 33 height 14
click at [988, 221] on p "Log out" at bounding box center [994, 222] width 33 height 14
click at [678, 26] on div "Welcome Back, [PERSON_NAME] [PERSON_NAME] 👋 0 Points [PERSON_NAME] [PERSON_NAME…" at bounding box center [646, 25] width 892 height 41
